Goal: Find specific page/section: Find specific page/section

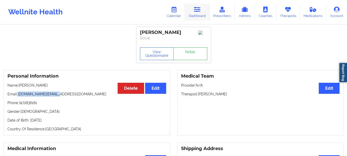
click at [200, 13] on link "Dashboard" at bounding box center [197, 12] width 25 height 17
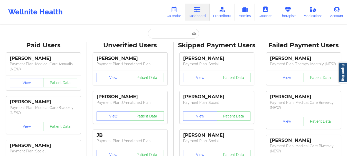
drag, startPoint x: 200, startPoint y: 13, endPoint x: 189, endPoint y: 28, distance: 18.5
click at [182, 35] on input "text" at bounding box center [173, 34] width 51 height 10
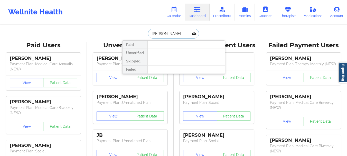
type input "michel"
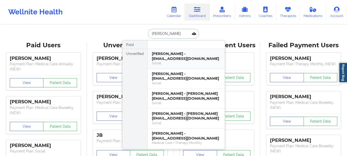
click at [178, 54] on div "Michel Williams - marlw77@gmail.com" at bounding box center [186, 56] width 69 height 10
